Goal: Transaction & Acquisition: Purchase product/service

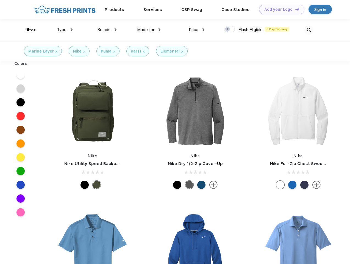
click at [280, 9] on link "Add your Logo Design Tool" at bounding box center [281, 10] width 45 height 10
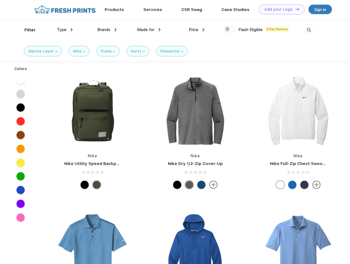
click at [0, 0] on div "Design Tool" at bounding box center [0, 0] width 0 height 0
click at [295, 9] on link "Add your Logo Design Tool" at bounding box center [281, 10] width 45 height 10
click at [26, 30] on div "Filter" at bounding box center [29, 30] width 11 height 6
click at [65, 30] on span "Type" at bounding box center [62, 29] width 10 height 5
click at [107, 30] on span "Brands" at bounding box center [103, 29] width 13 height 5
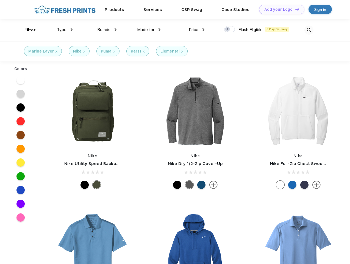
click at [149, 30] on span "Made for" at bounding box center [145, 29] width 17 height 5
click at [197, 30] on span "Price" at bounding box center [194, 29] width 10 height 5
click at [230, 29] on div at bounding box center [229, 29] width 11 height 6
click at [228, 29] on input "checkbox" at bounding box center [226, 28] width 4 height 4
click at [309, 30] on img at bounding box center [308, 30] width 9 height 9
